Goal: Navigation & Orientation: Find specific page/section

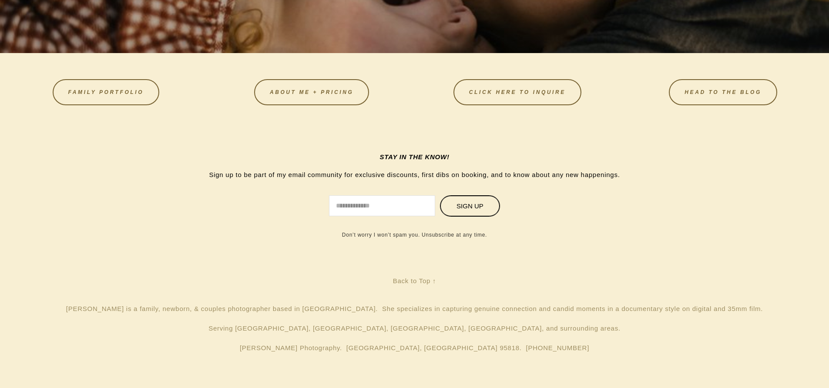
scroll to position [2835, 0]
click at [738, 104] on link "HEAD TO THE BLOG" at bounding box center [723, 92] width 108 height 26
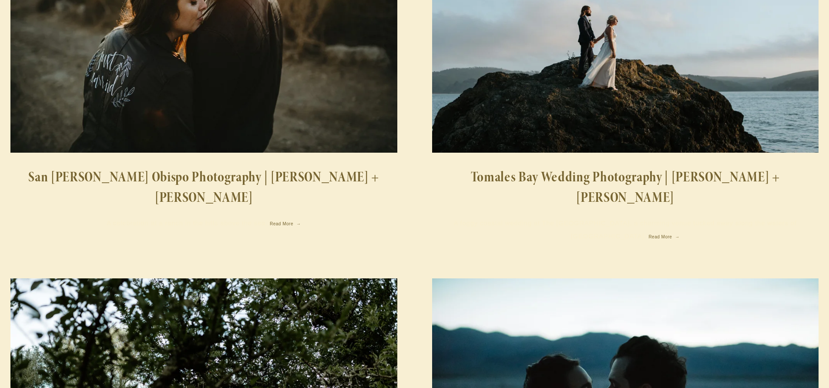
scroll to position [3090, 0]
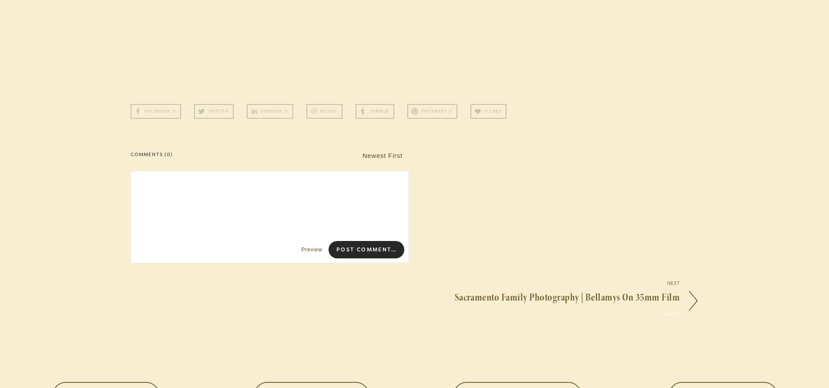
scroll to position [23423, 0]
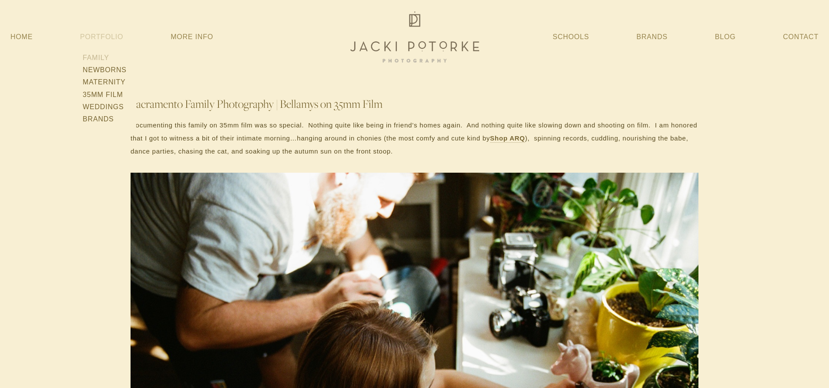
click at [101, 57] on link "Family" at bounding box center [104, 58] width 49 height 12
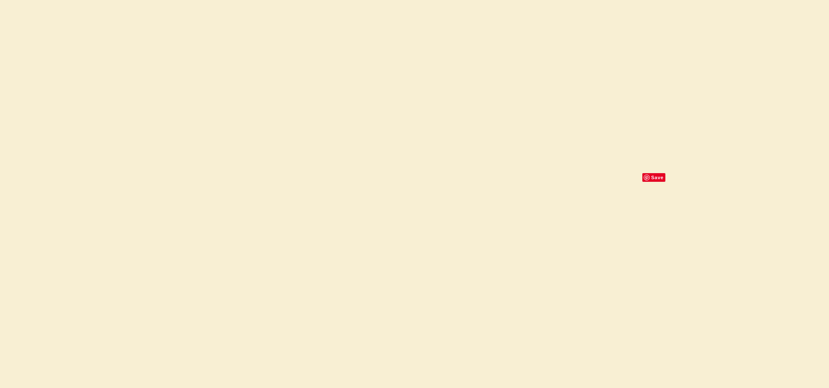
scroll to position [26850, 0]
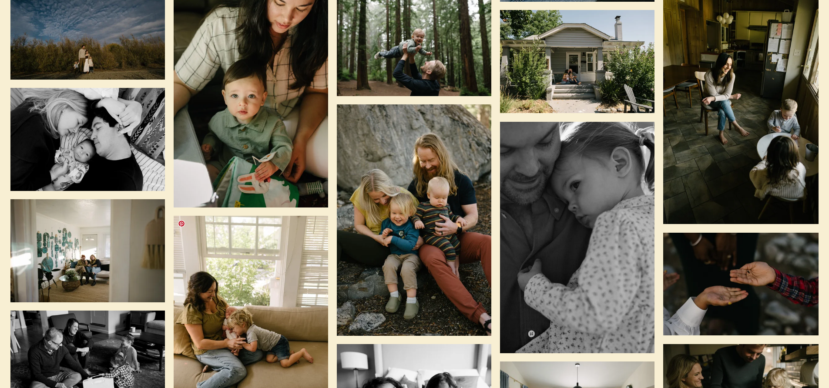
scroll to position [1654, 0]
